Goal: Task Accomplishment & Management: Manage account settings

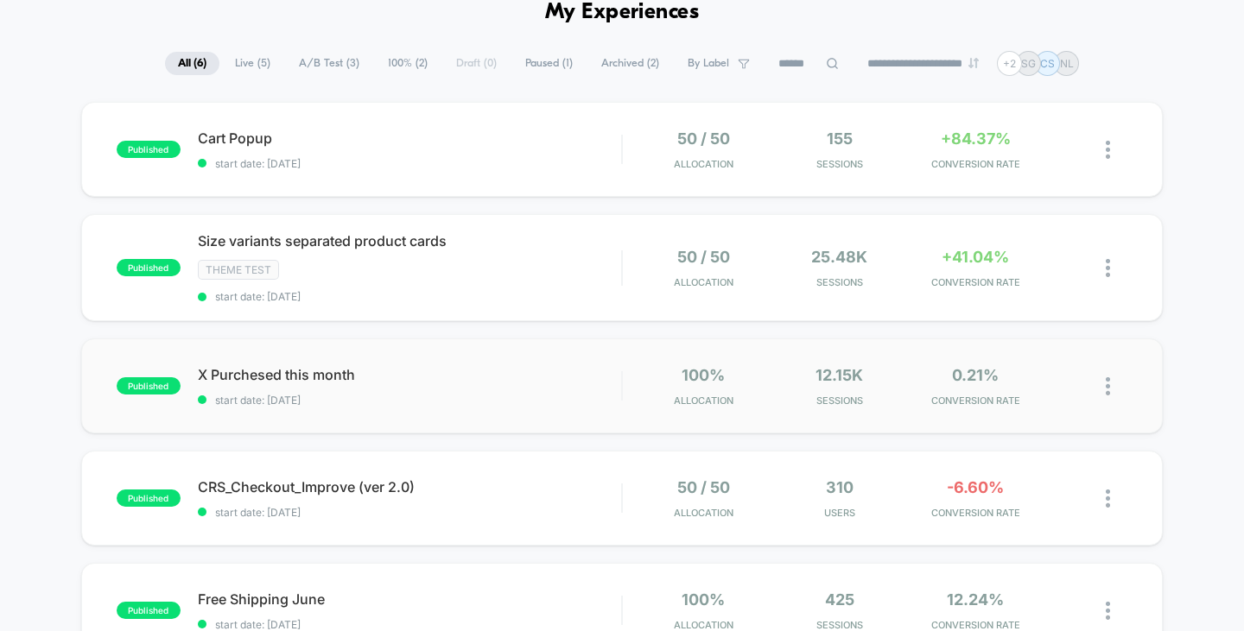
scroll to position [86, 0]
click at [455, 139] on span "Cart Popup Click to edit experience details" at bounding box center [410, 138] width 424 height 17
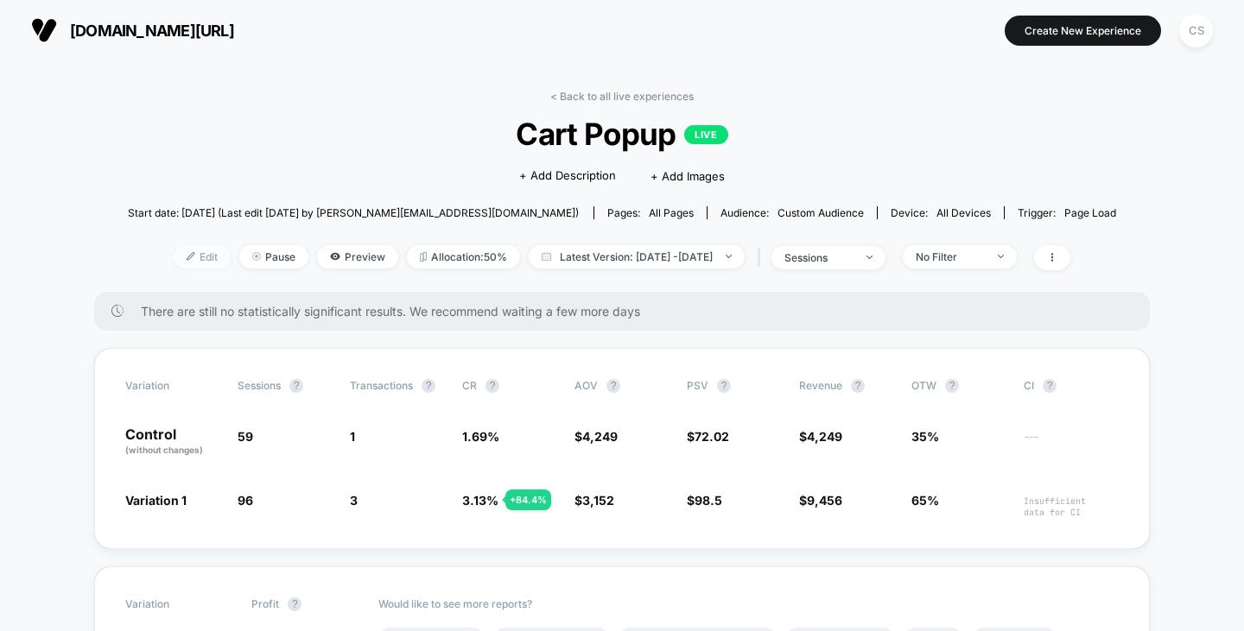
click at [176, 253] on span "Edit" at bounding box center [202, 256] width 57 height 23
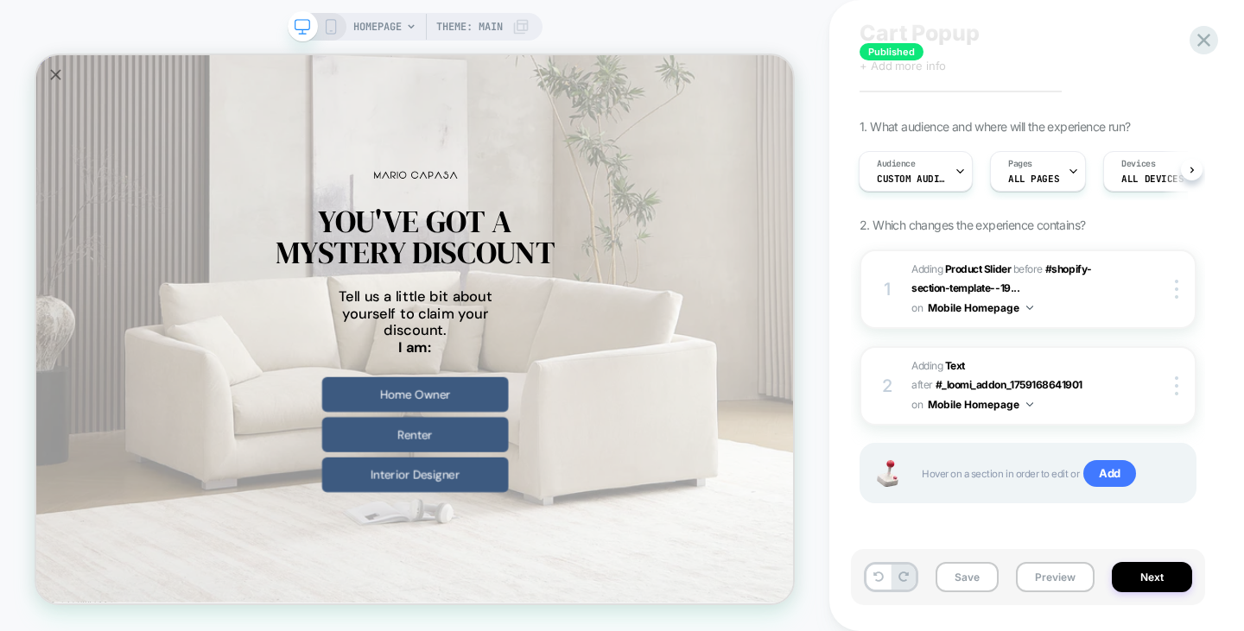
scroll to position [52, 0]
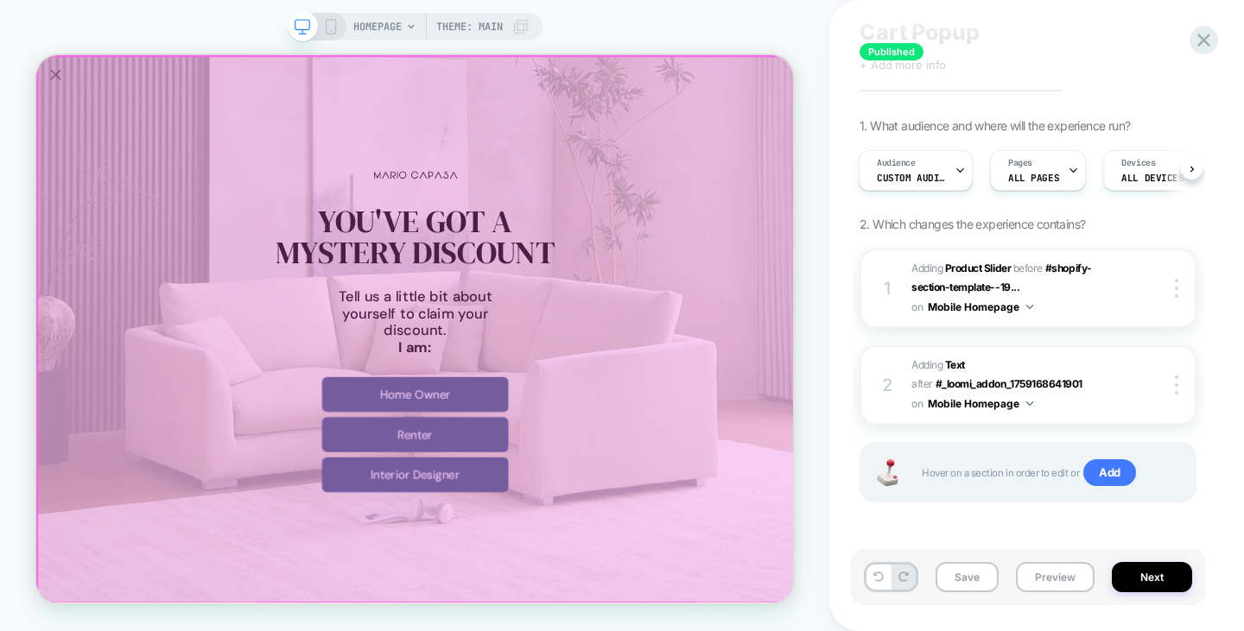
click at [64, 81] on div at bounding box center [543, 422] width 1010 height 730
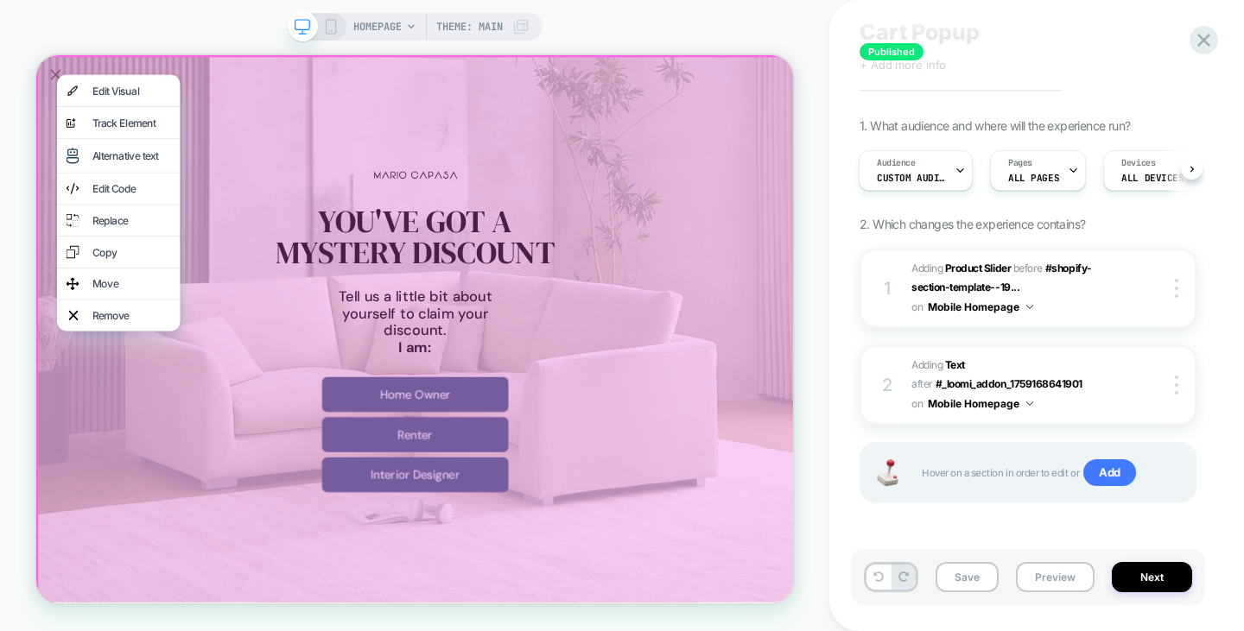
click at [163, 29] on div "HOMEPAGE Theme: MAIN" at bounding box center [414, 315] width 829 height 597
click at [1211, 32] on icon at bounding box center [1203, 40] width 23 height 23
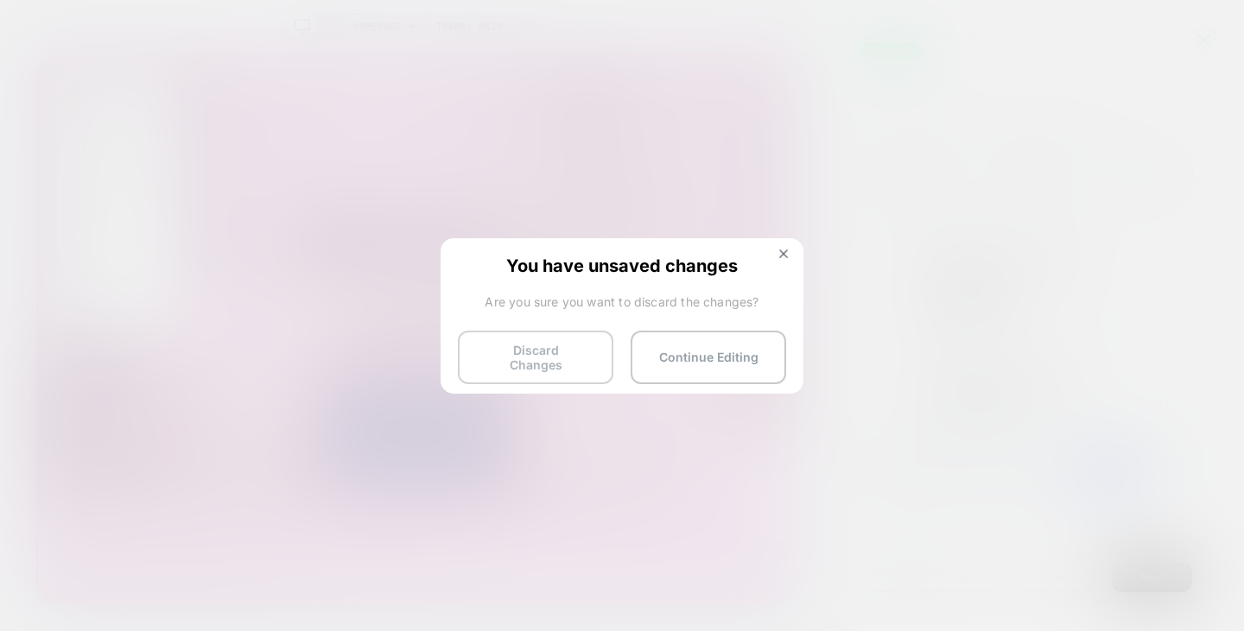
click at [586, 356] on button "Discard Changes" at bounding box center [535, 358] width 155 height 54
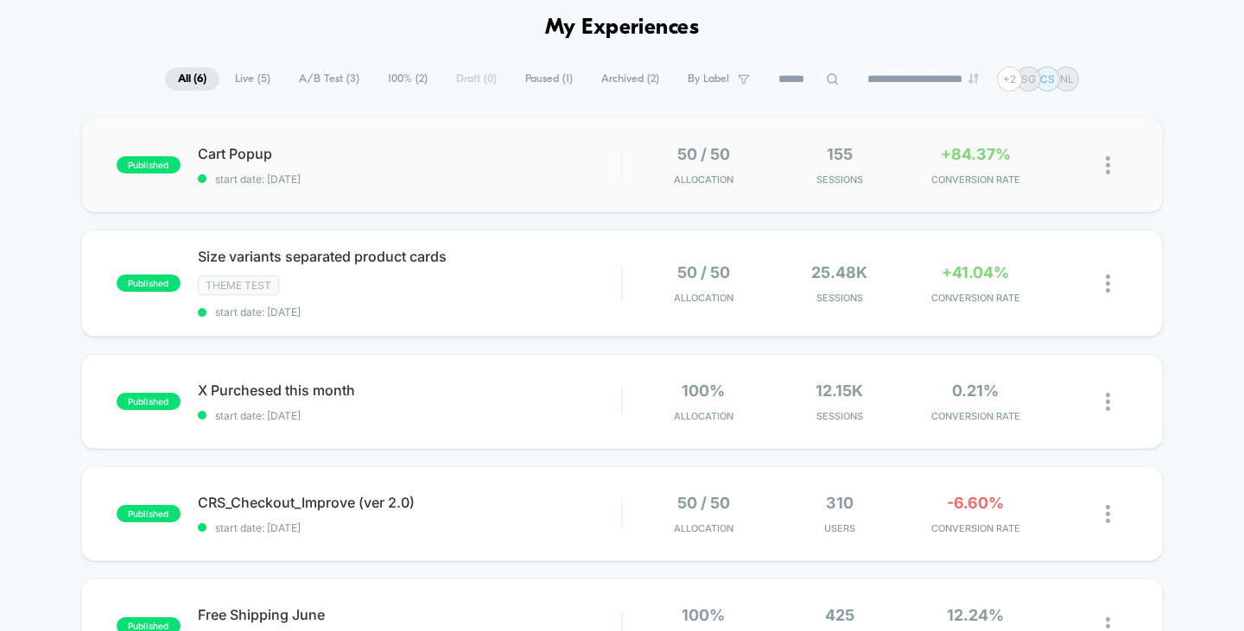
scroll to position [173, 0]
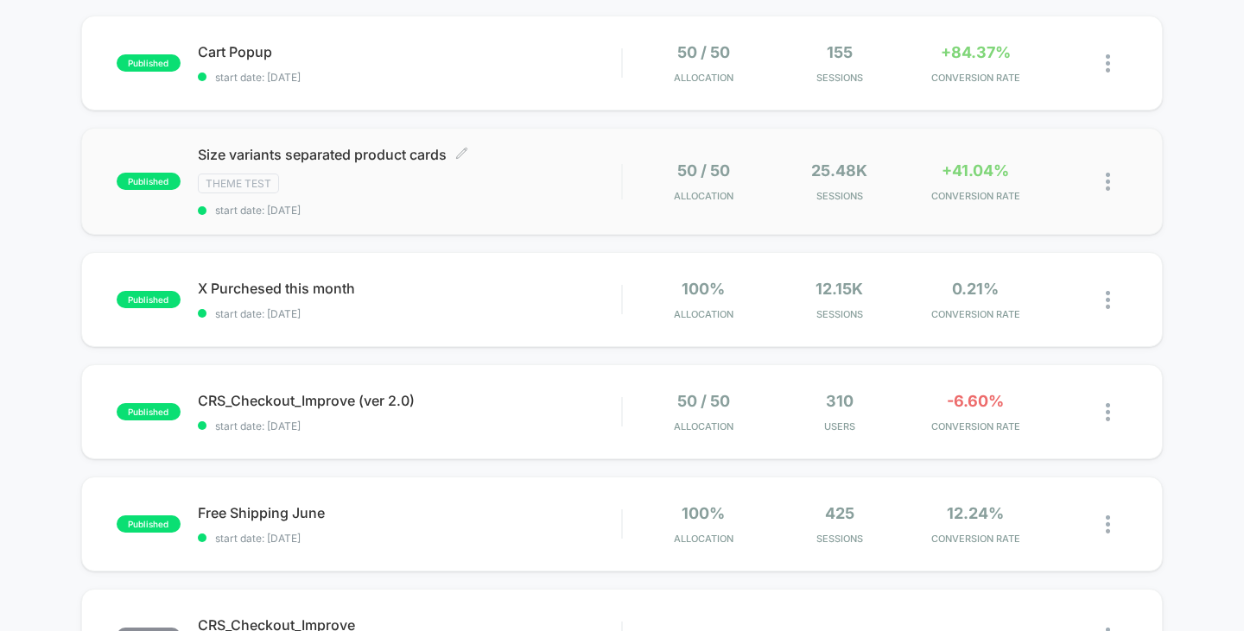
click at [575, 165] on div "Size variants separated product cards Click to edit experience details Click to…" at bounding box center [410, 181] width 424 height 71
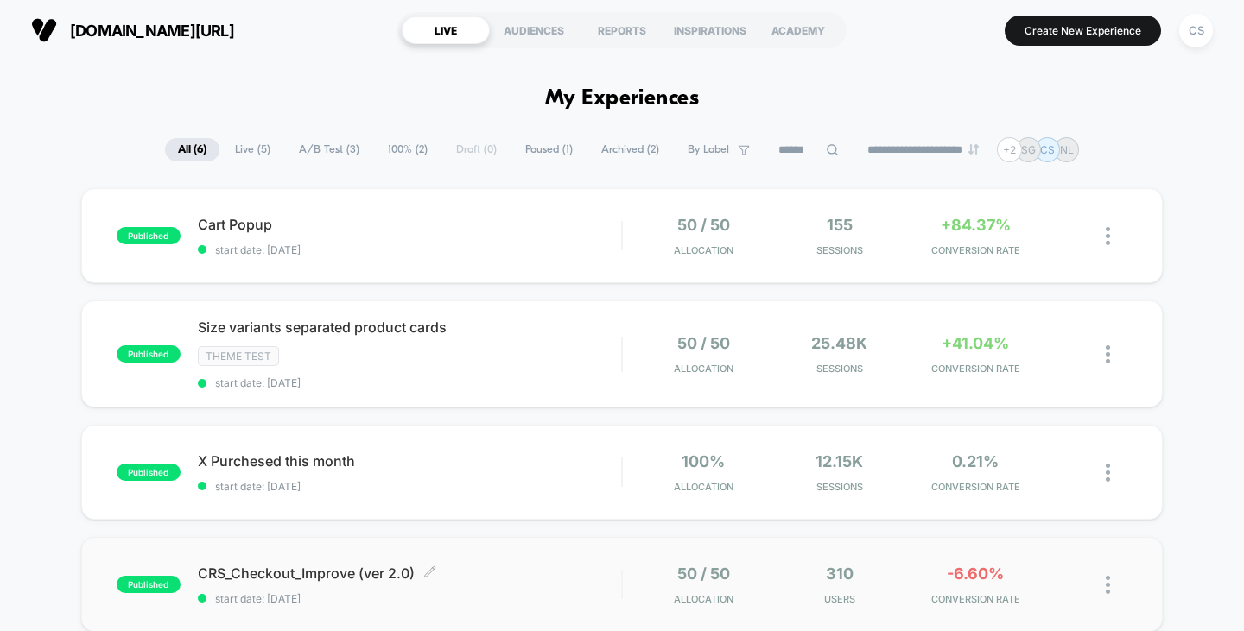
click at [559, 567] on span "CRS_Checkout_Improve (ver 2.0) Click to edit experience details" at bounding box center [410, 573] width 424 height 17
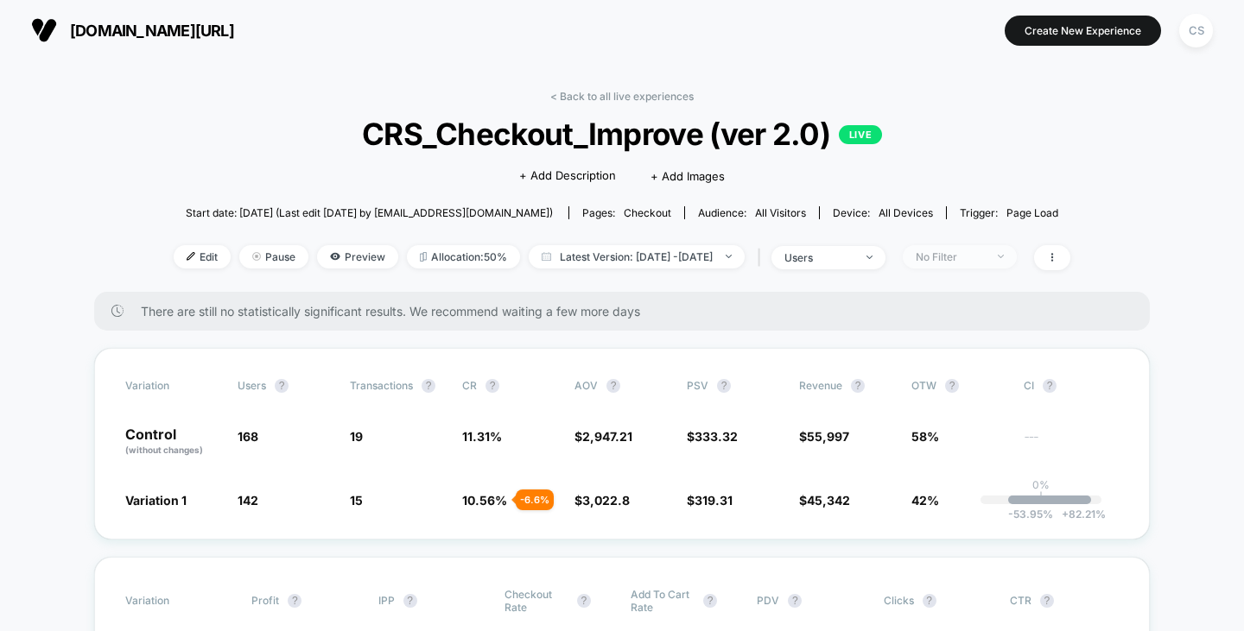
click at [978, 250] on div "No Filter" at bounding box center [950, 256] width 69 height 13
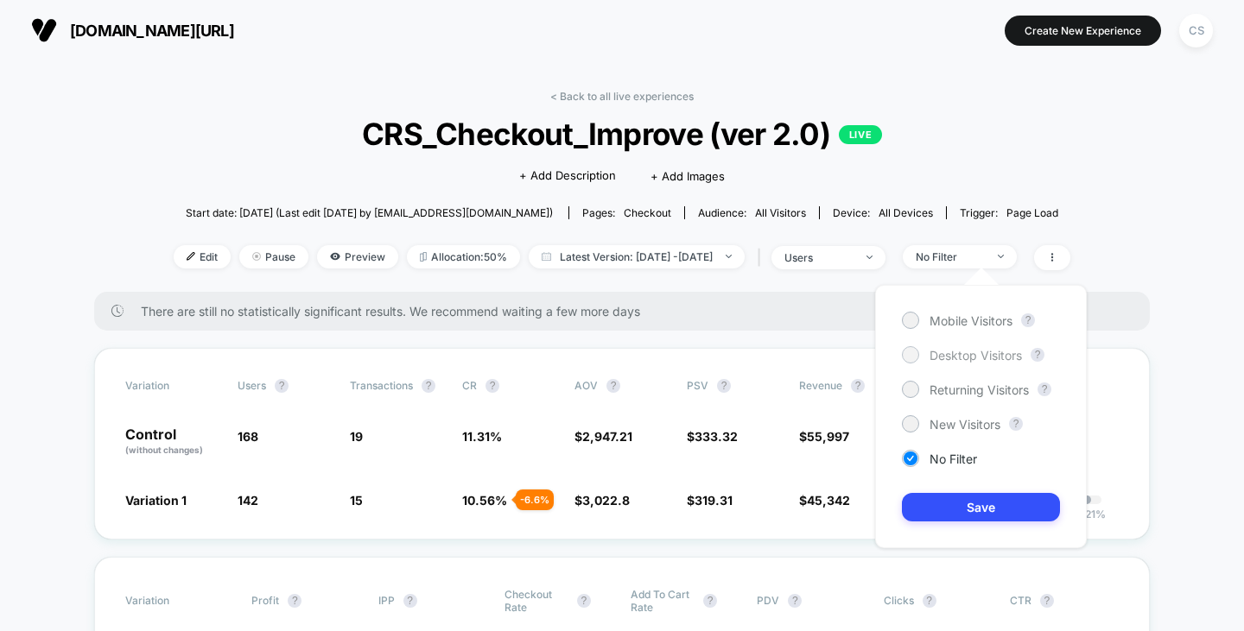
click at [947, 355] on span "Desktop Visitors" at bounding box center [975, 355] width 92 height 15
click at [953, 520] on button "Save" at bounding box center [981, 507] width 158 height 29
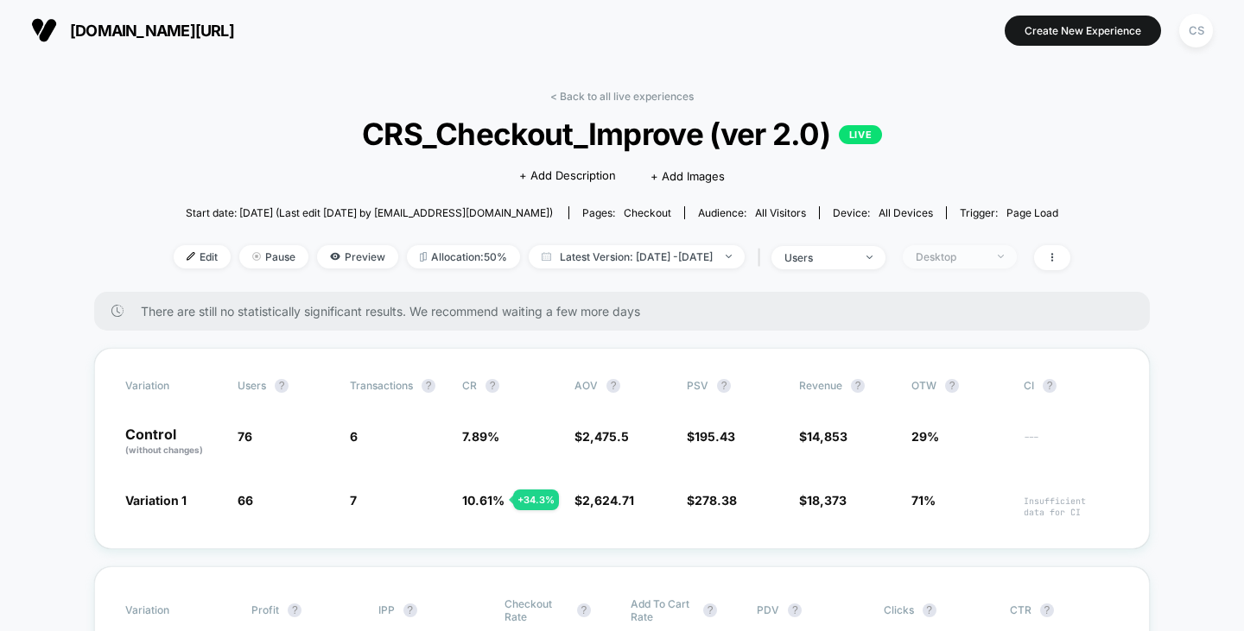
click at [975, 258] on div "Desktop" at bounding box center [950, 256] width 69 height 13
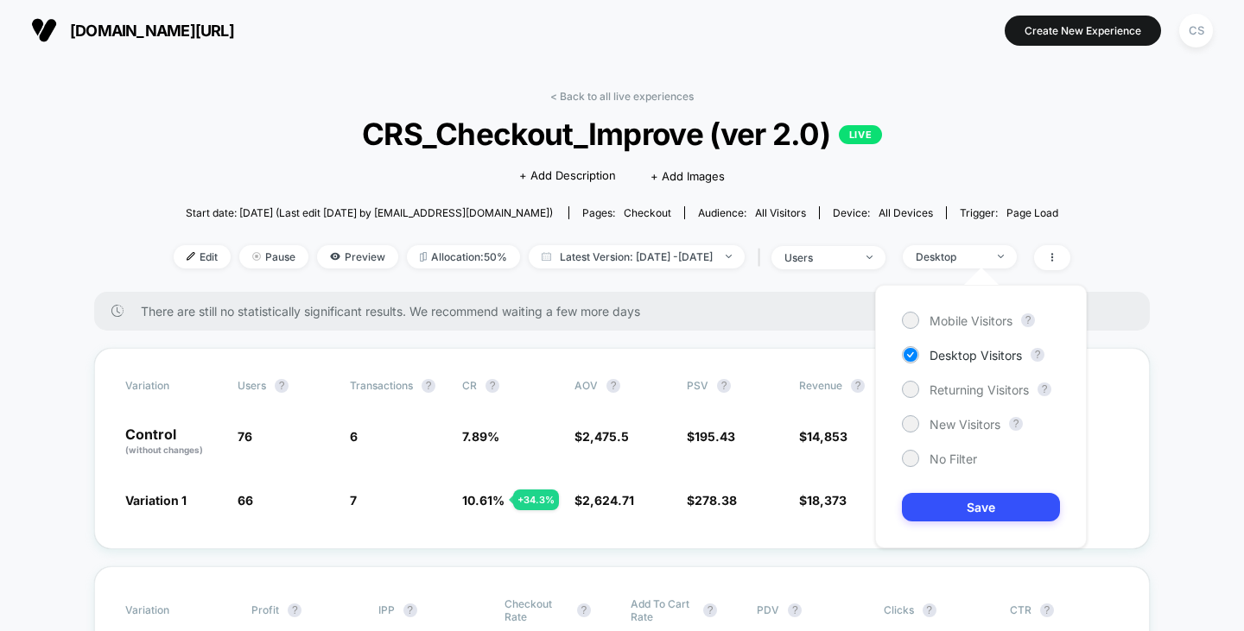
click at [827, 160] on div "Click to edit experience details + Add Description + Add Images" at bounding box center [622, 175] width 538 height 46
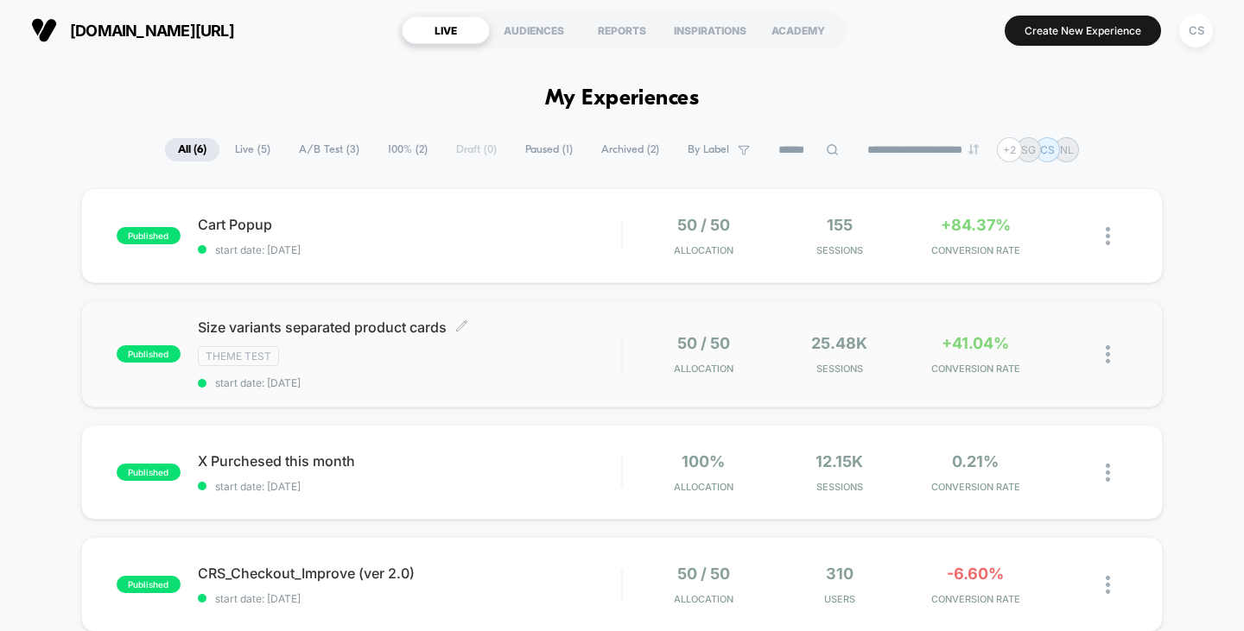
click at [510, 355] on div "Theme Test" at bounding box center [410, 356] width 424 height 20
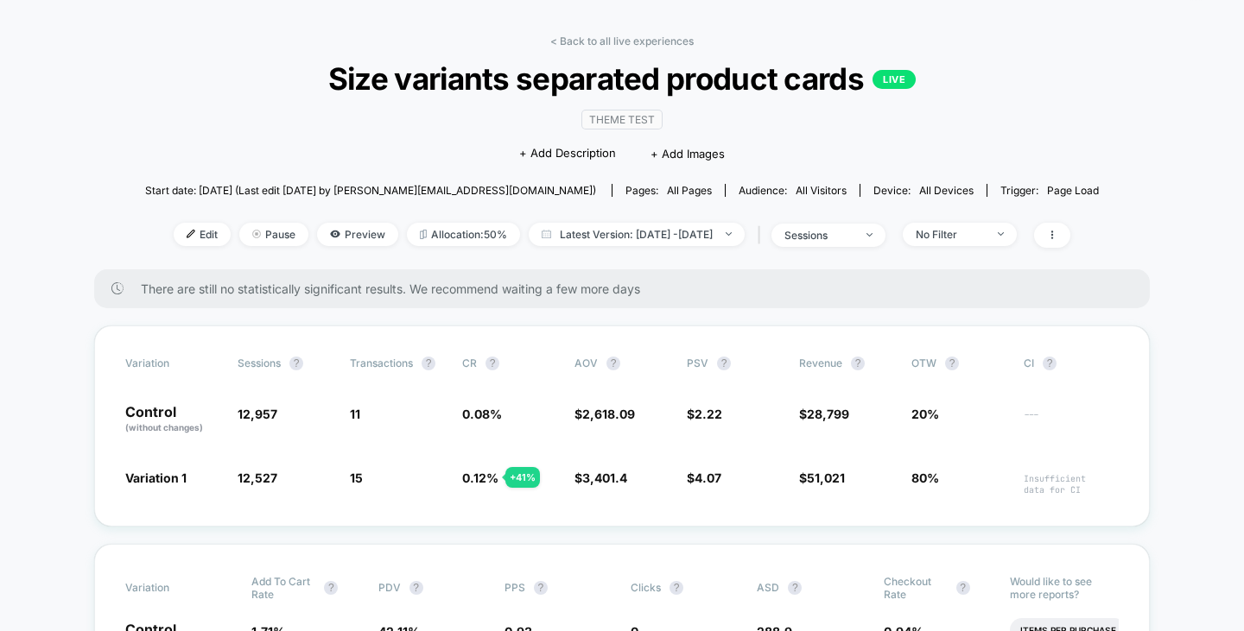
scroll to position [86, 0]
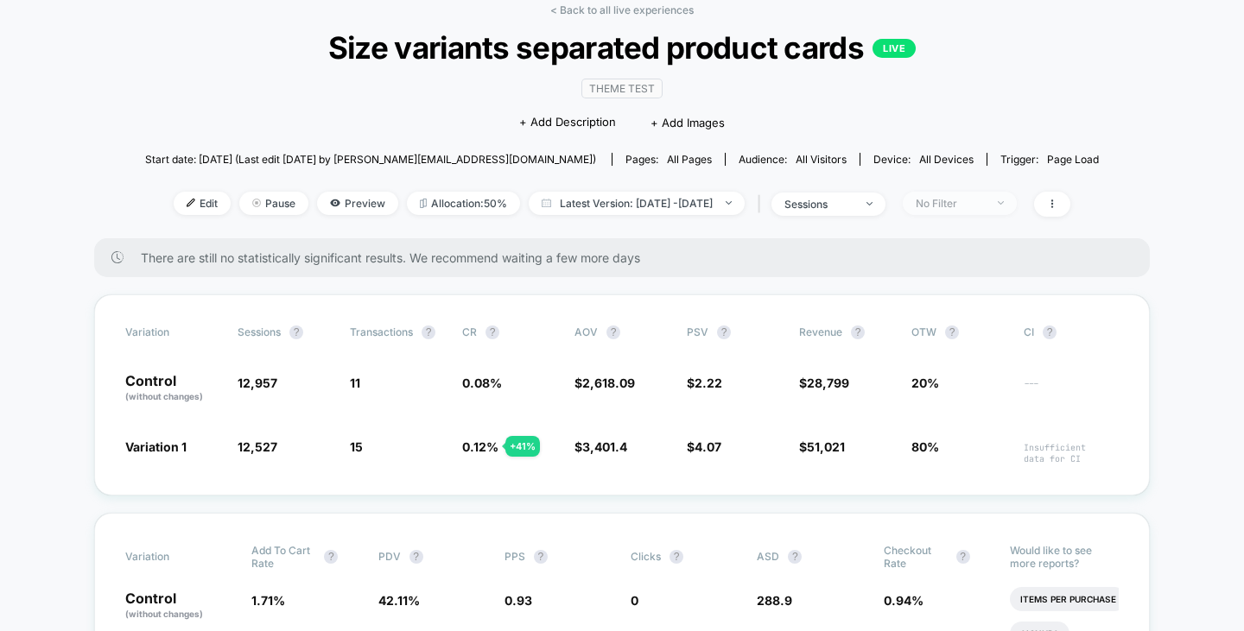
click at [965, 197] on div "No Filter" at bounding box center [950, 203] width 69 height 13
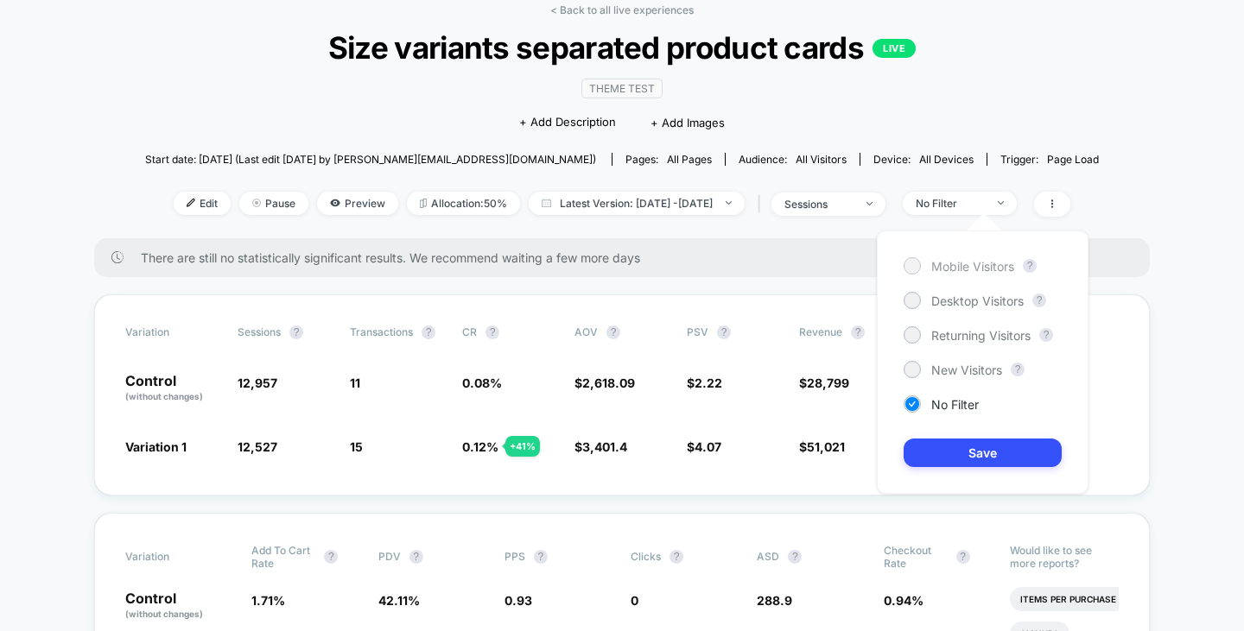
click at [954, 267] on span "Mobile Visitors" at bounding box center [972, 266] width 83 height 15
click at [973, 456] on button "Save" at bounding box center [982, 453] width 158 height 29
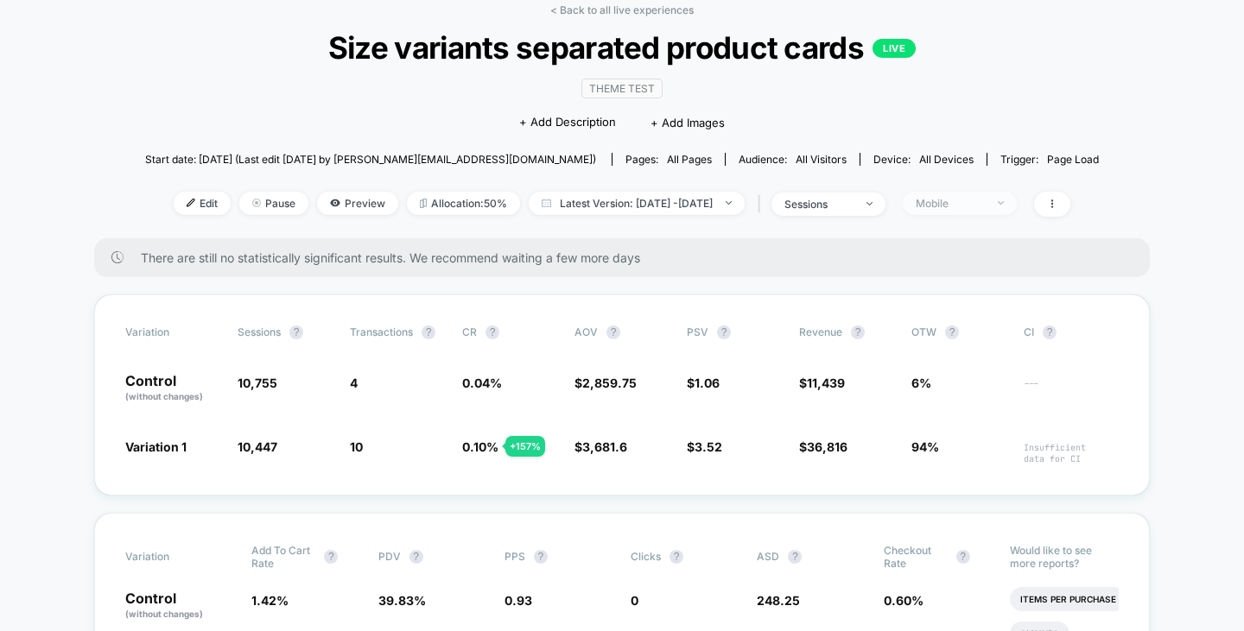
click at [979, 203] on div "Mobile" at bounding box center [950, 203] width 69 height 13
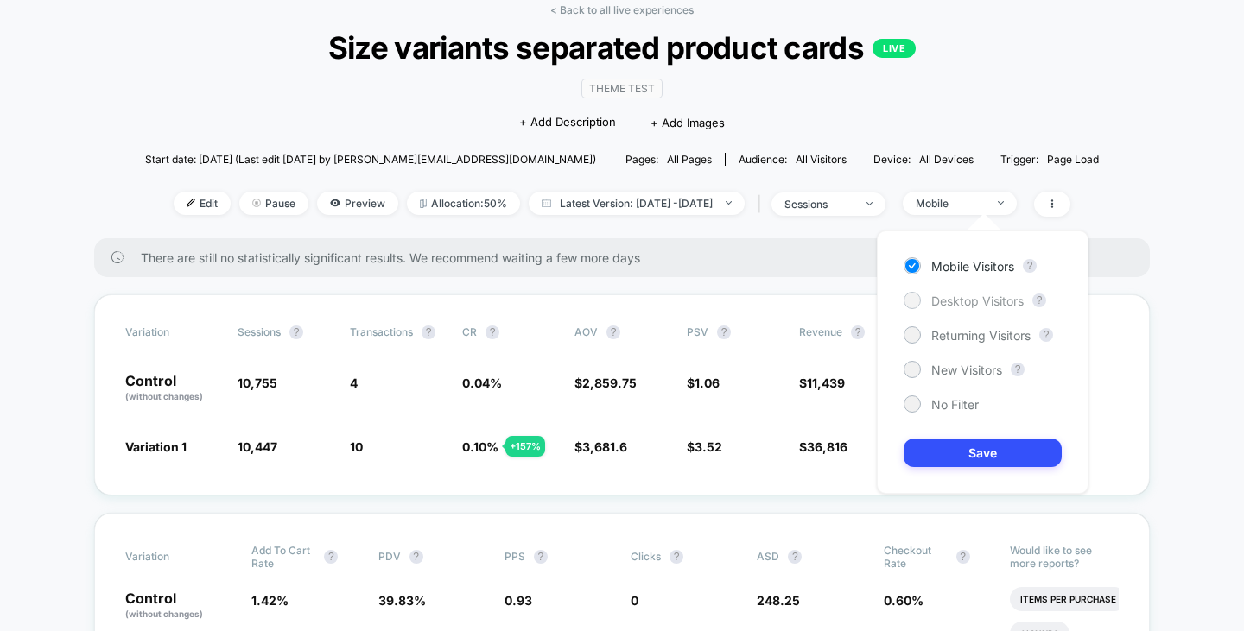
click at [973, 295] on span "Desktop Visitors" at bounding box center [977, 301] width 92 height 15
click at [983, 443] on button "Save" at bounding box center [982, 453] width 158 height 29
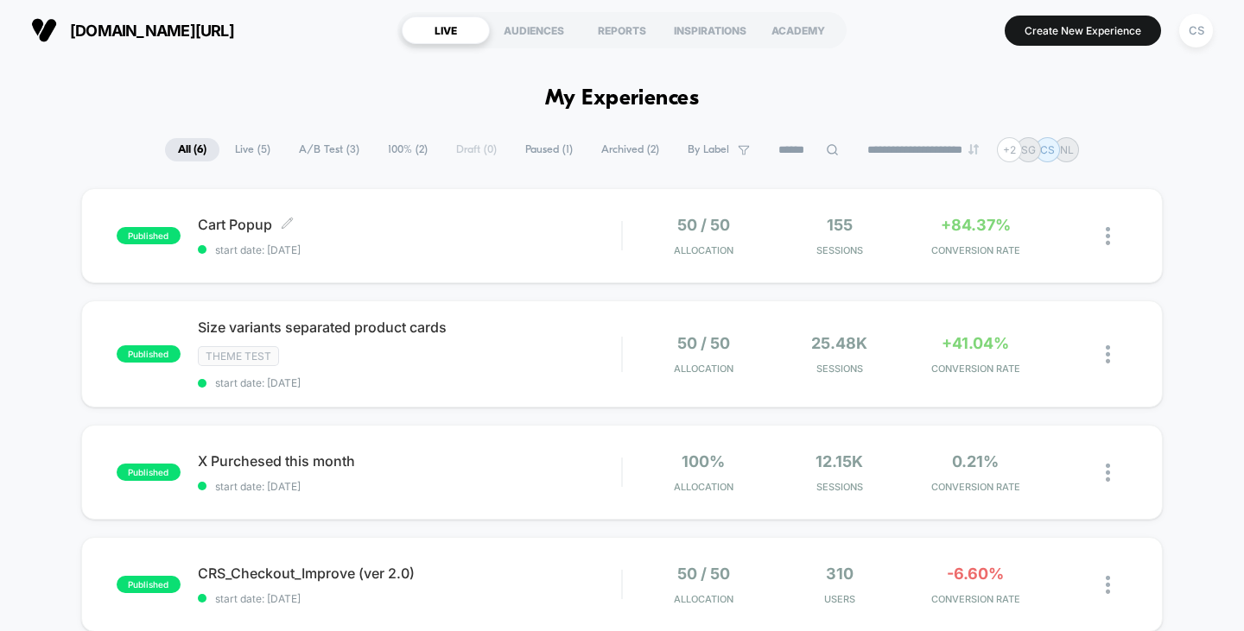
click at [406, 220] on span "Cart Popup Click to edit experience details" at bounding box center [410, 224] width 424 height 17
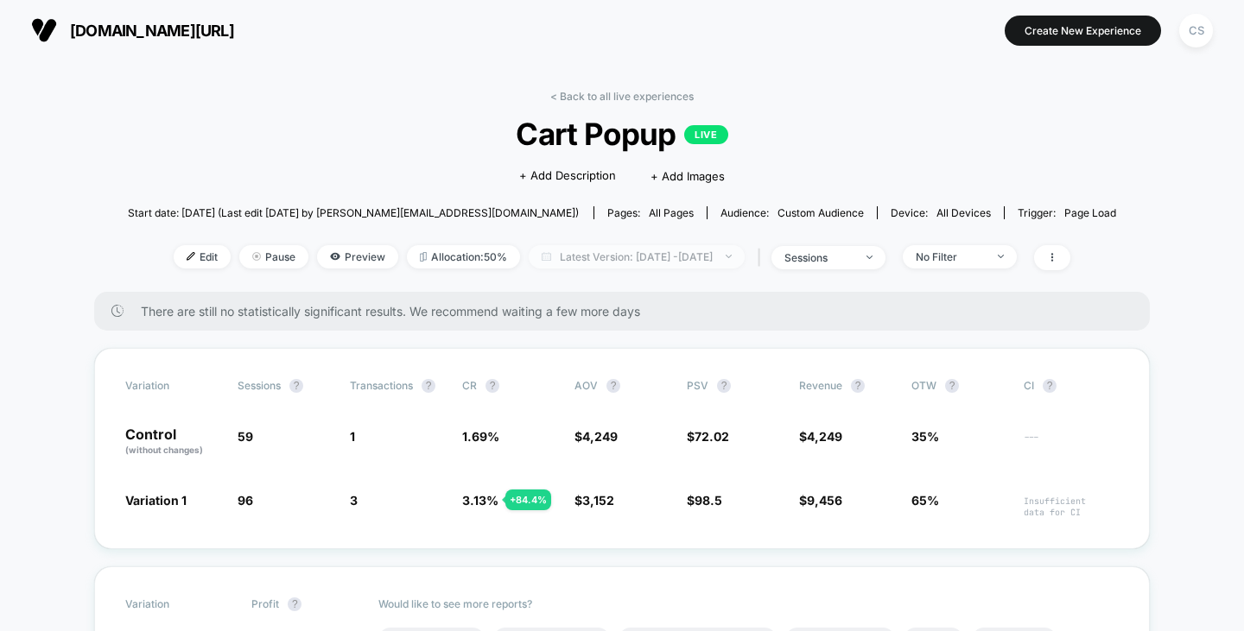
scroll to position [173, 0]
